Goal: Task Accomplishment & Management: Use online tool/utility

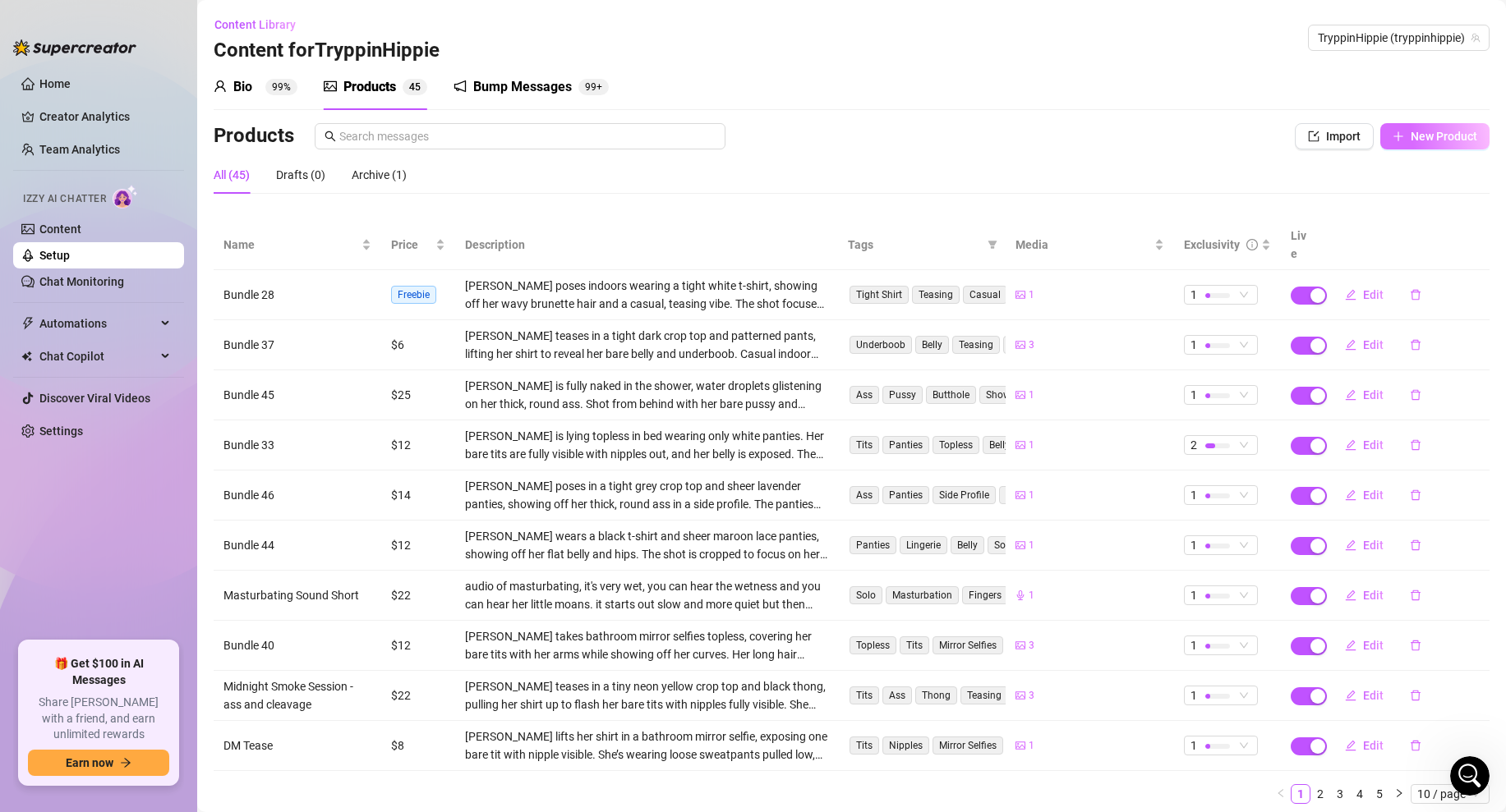
click at [1438, 128] on button "New Product" at bounding box center [1435, 136] width 109 height 26
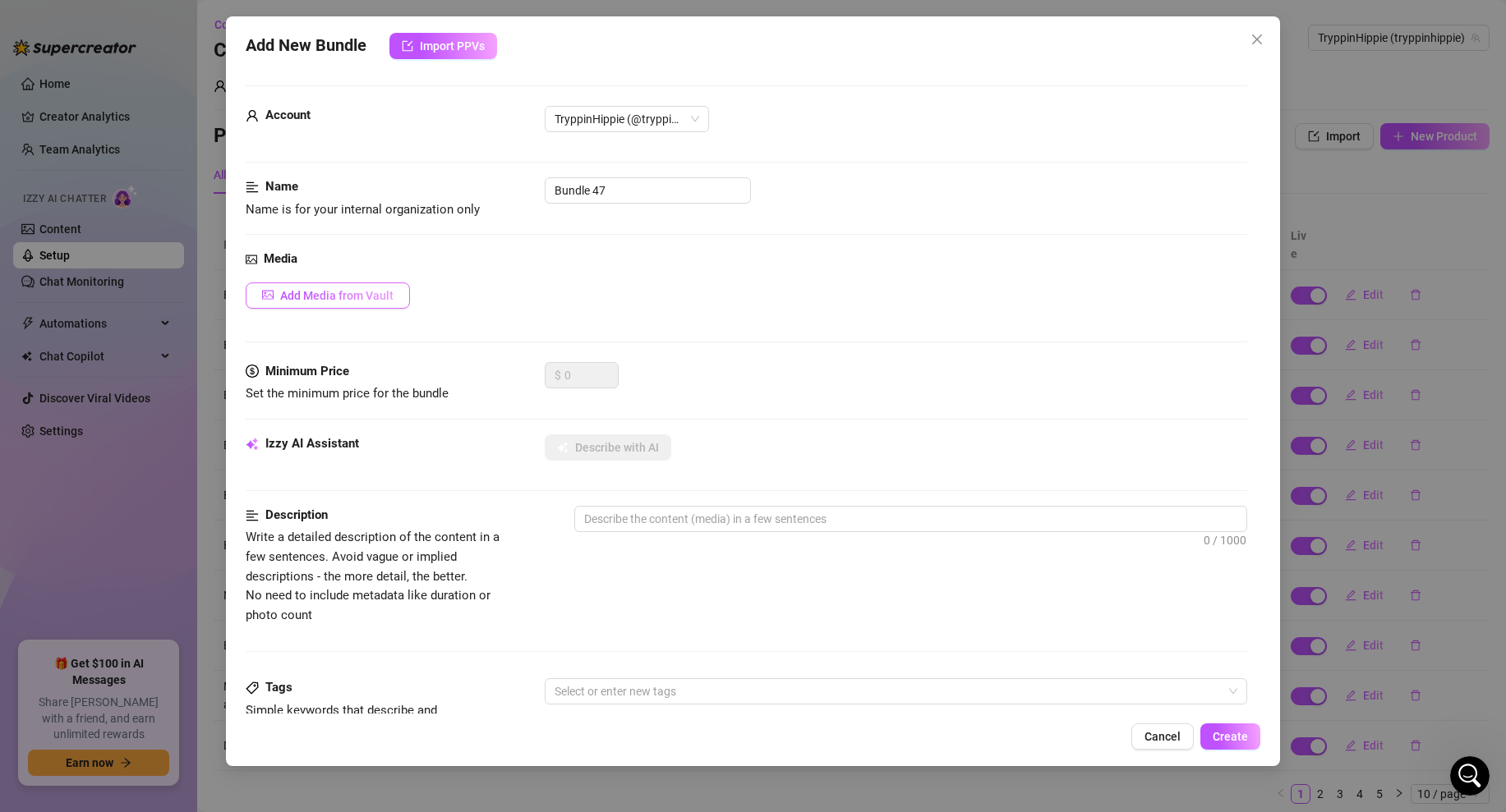
click at [386, 286] on button "Add Media from Vault" at bounding box center [328, 295] width 165 height 26
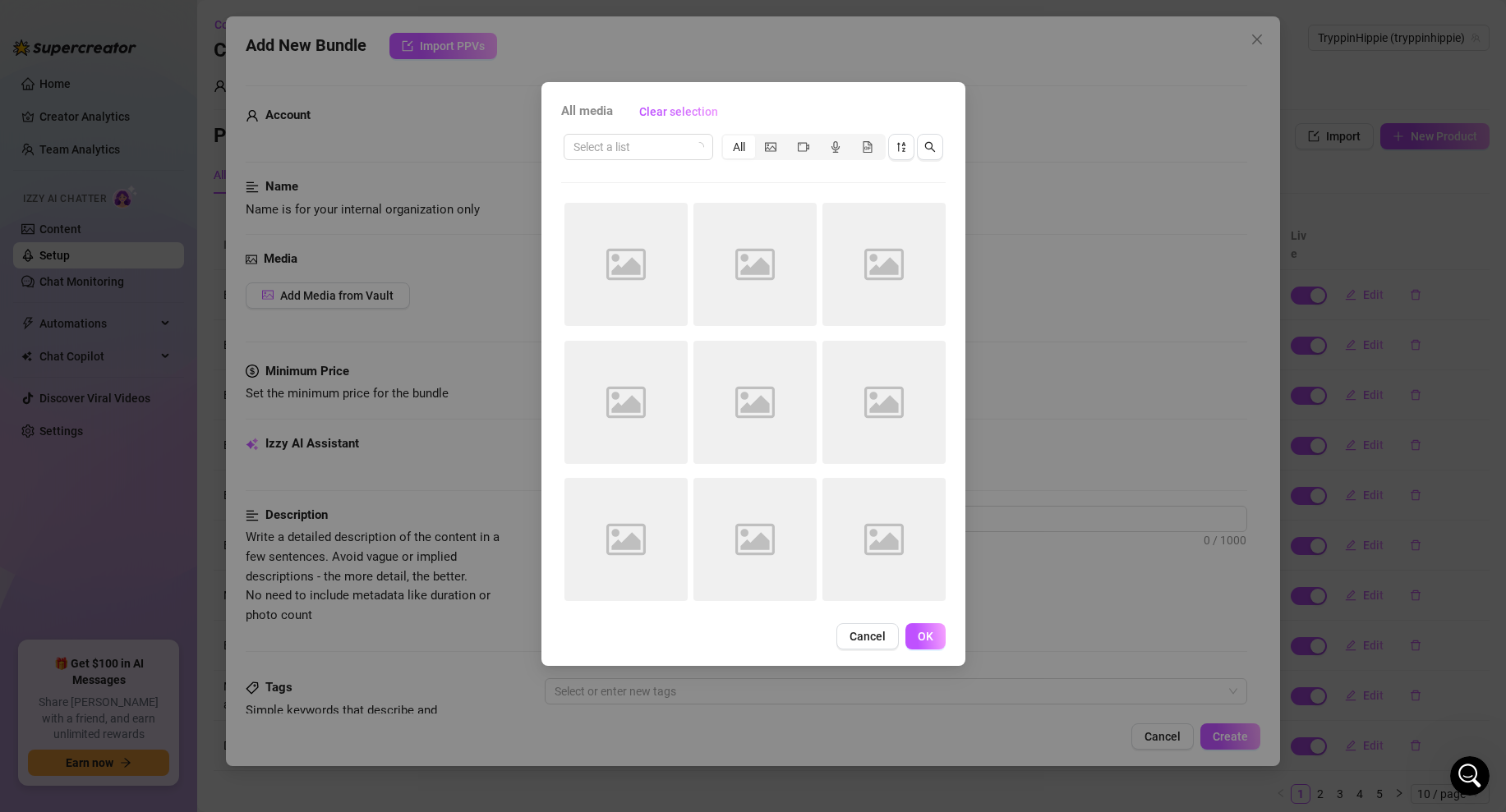
click at [853, 620] on div "All media Clear selection Select a list All Image placeholder Image placeholder…" at bounding box center [753, 374] width 424 height 584
click at [871, 641] on span "Cancel" at bounding box center [868, 637] width 36 height 13
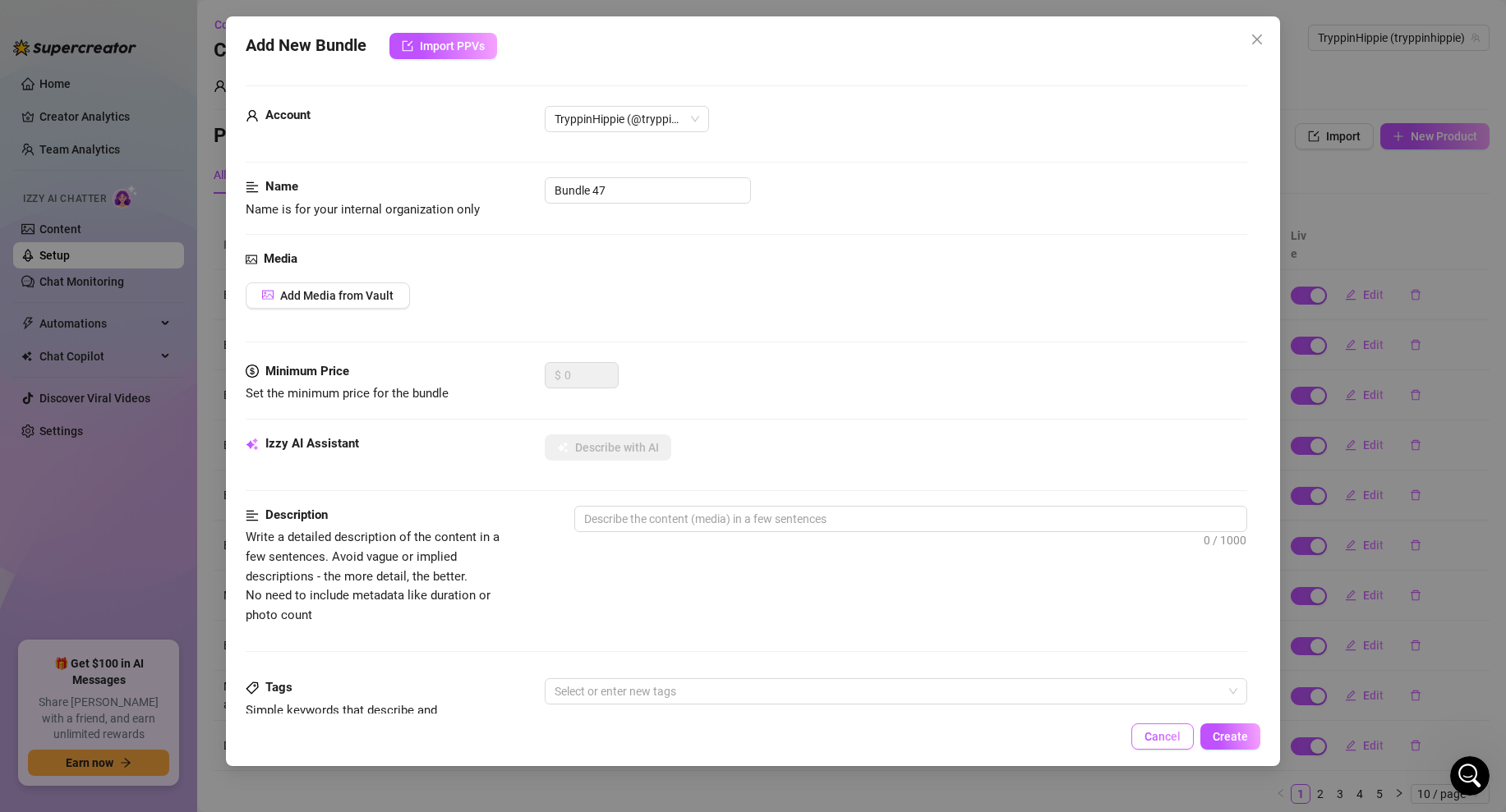
click at [1156, 732] on span "Cancel" at bounding box center [1163, 737] width 36 height 13
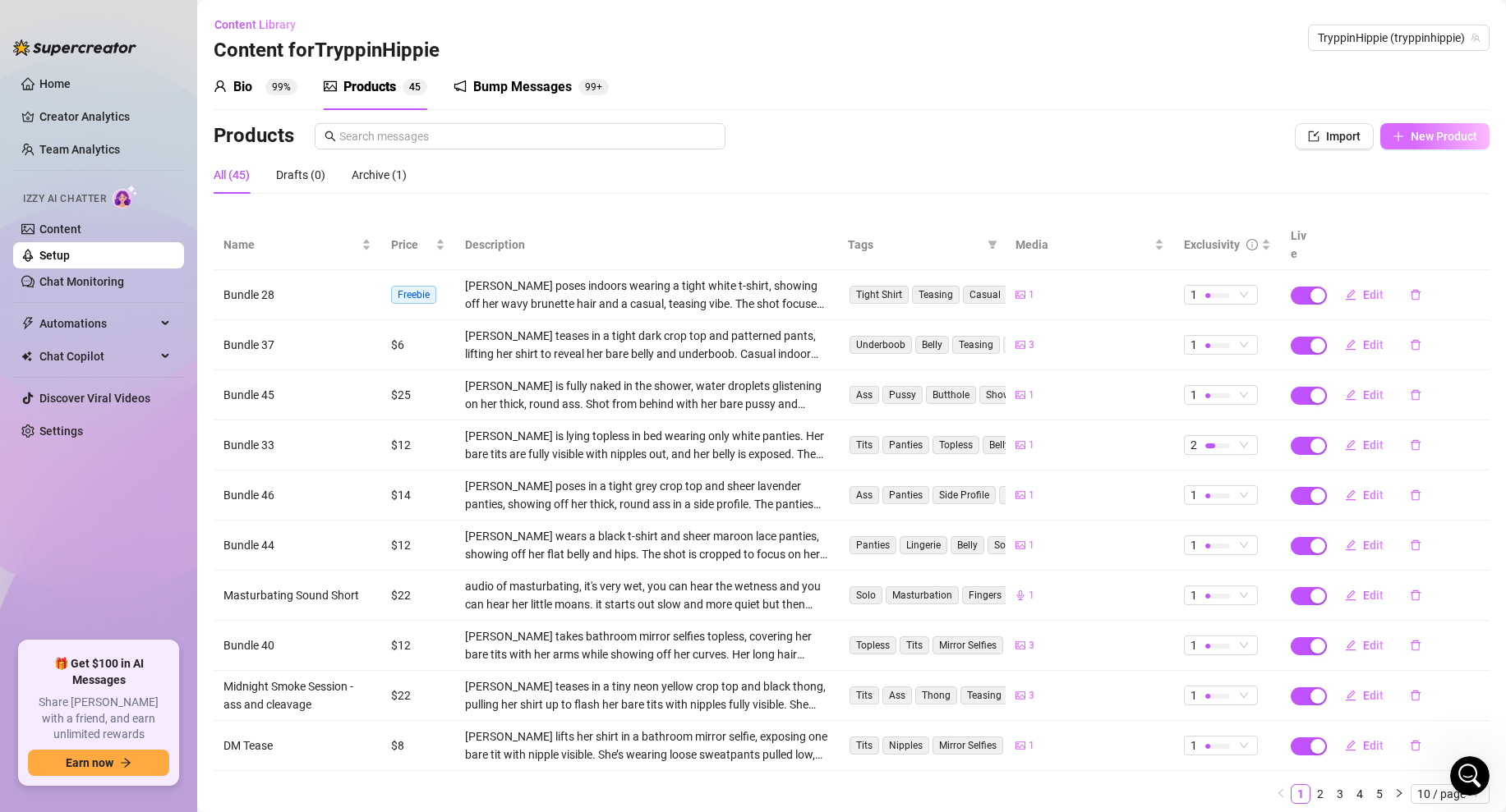
click at [1437, 133] on span "New Product" at bounding box center [1445, 137] width 67 height 13
type textarea "Type your message here..."
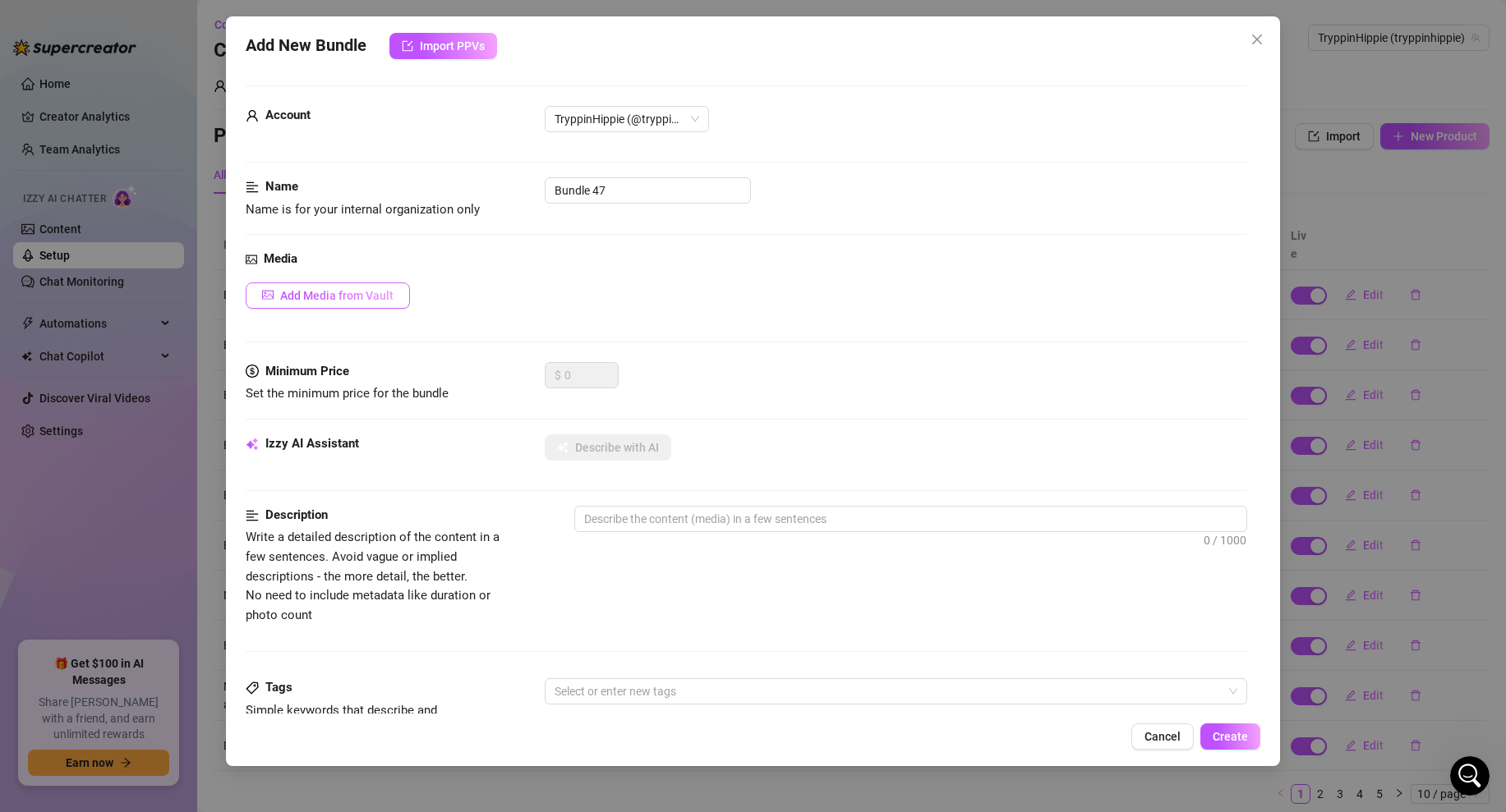
click at [321, 284] on button "Add Media from Vault" at bounding box center [328, 295] width 165 height 26
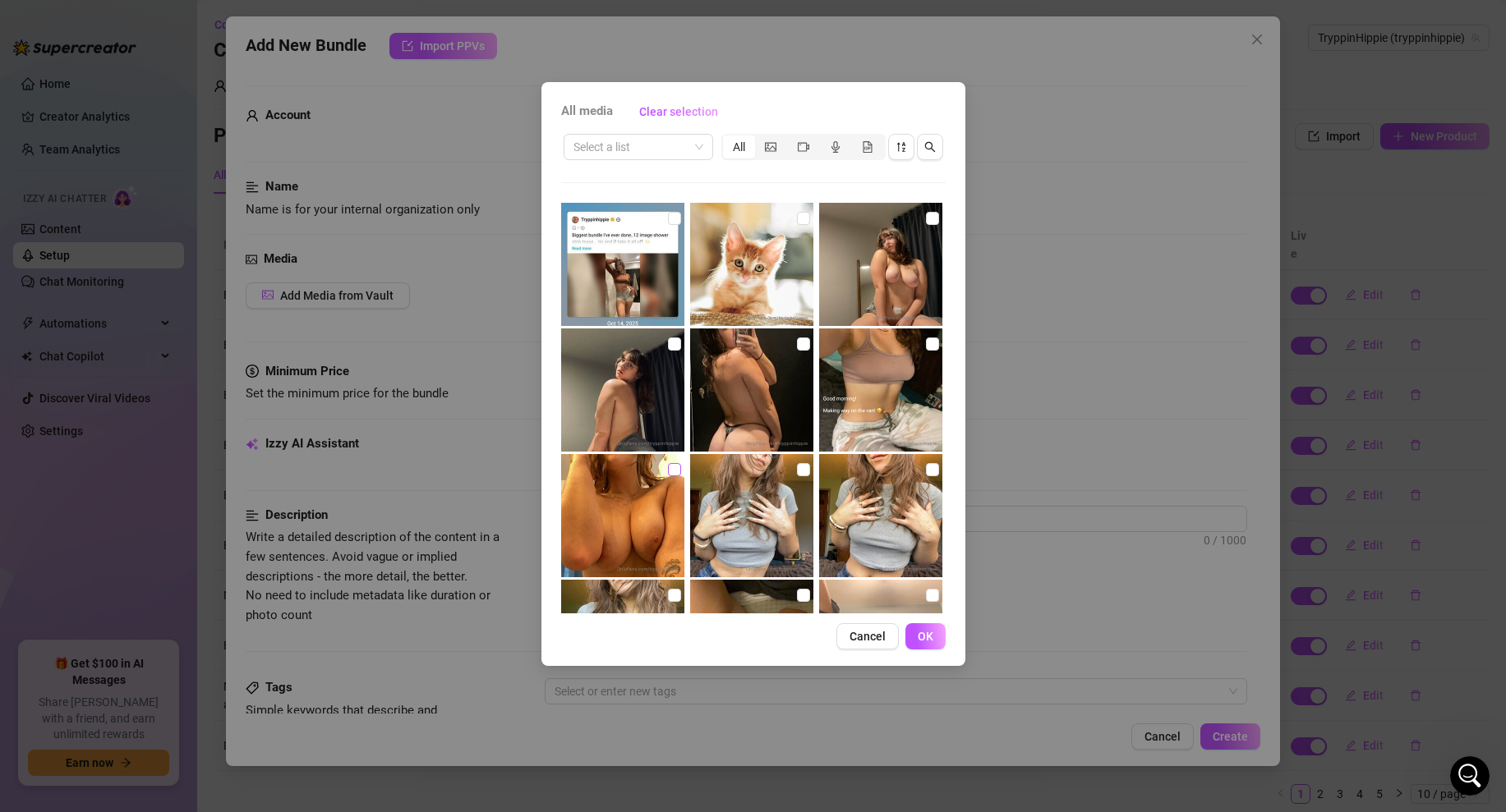
click at [670, 474] on input "checkbox" at bounding box center [675, 470] width 13 height 13
checkbox input "true"
click at [1179, 745] on div "All media Clear selection Select a list All Cancel OK" at bounding box center [753, 406] width 1506 height 812
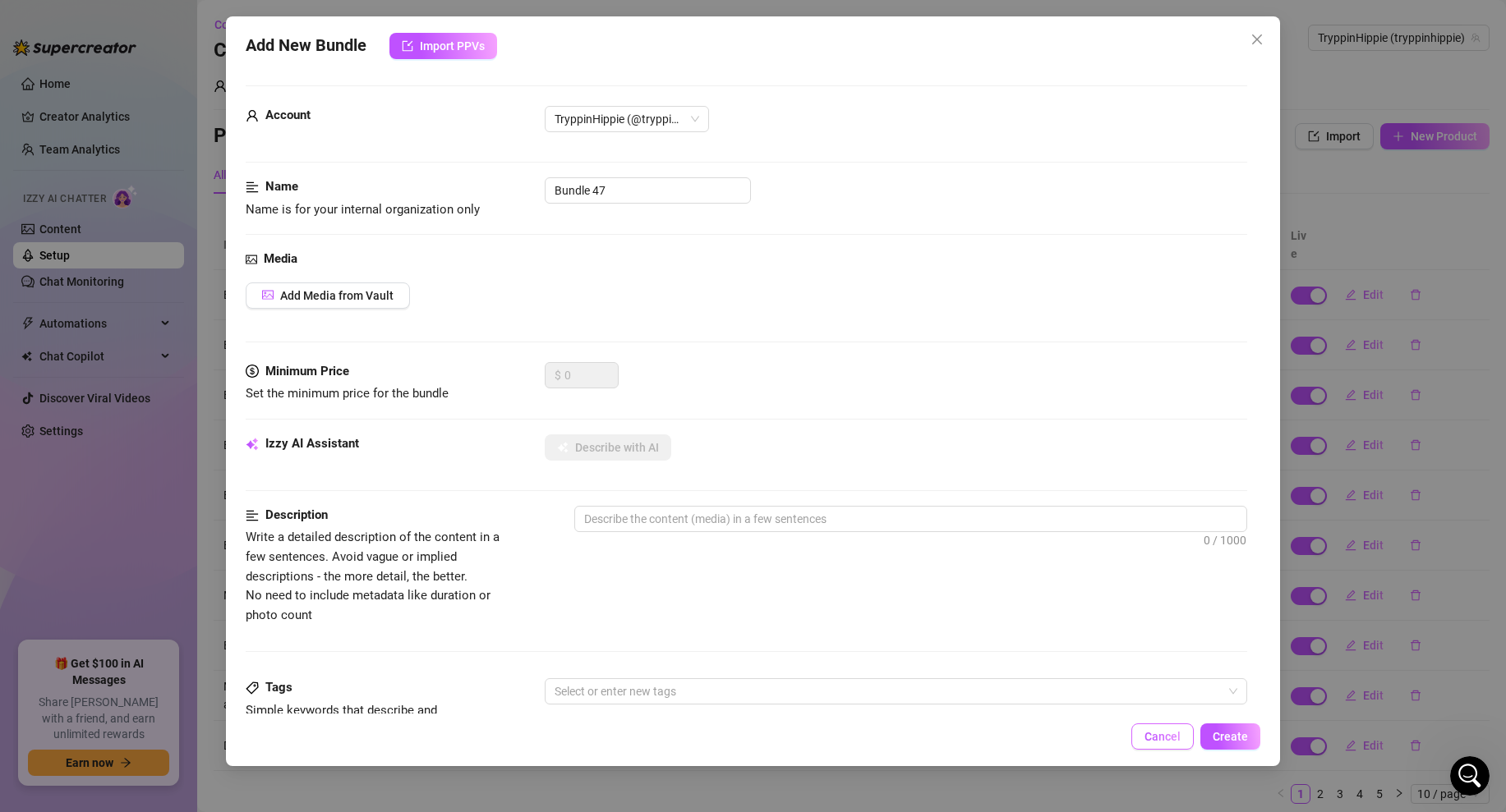
click at [1161, 725] on button "Cancel" at bounding box center [1163, 736] width 62 height 26
